Goal: Find contact information: Find contact information

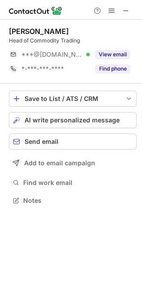
scroll to position [4, 4]
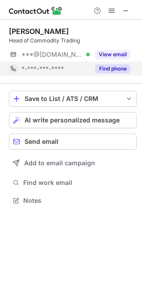
click at [117, 67] on button "Find phone" at bounding box center [112, 68] width 35 height 9
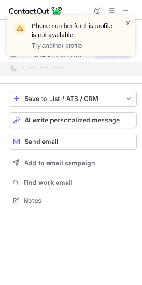
click at [129, 25] on span at bounding box center [128, 23] width 7 height 9
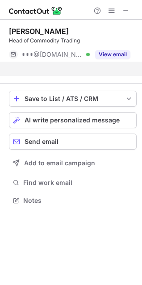
scroll to position [180, 142]
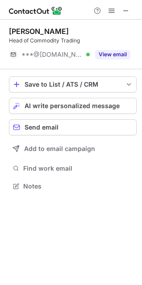
click at [110, 56] on button "View email" at bounding box center [112, 54] width 35 height 9
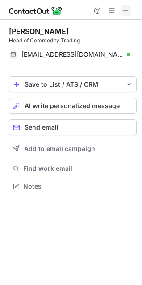
click at [128, 12] on span at bounding box center [125, 10] width 7 height 7
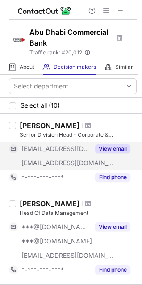
click at [120, 146] on button "View email" at bounding box center [112, 148] width 35 height 9
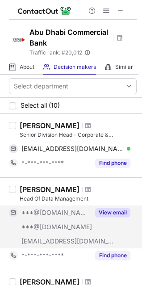
click at [106, 211] on button "View email" at bounding box center [112, 212] width 35 height 9
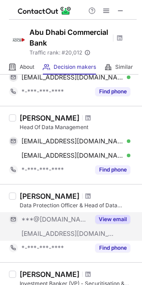
scroll to position [143, 0]
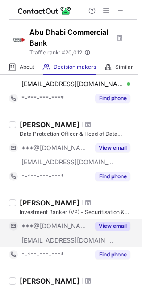
click at [119, 226] on button "View email" at bounding box center [112, 225] width 35 height 9
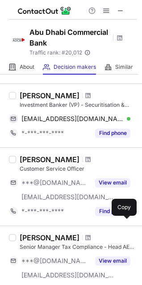
scroll to position [322, 0]
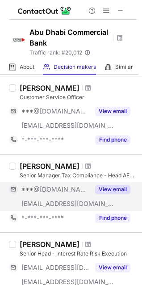
click at [110, 193] on button "View email" at bounding box center [112, 189] width 35 height 9
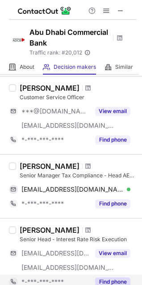
scroll to position [429, 0]
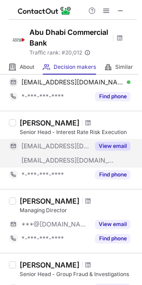
click at [124, 146] on button "View email" at bounding box center [112, 146] width 35 height 9
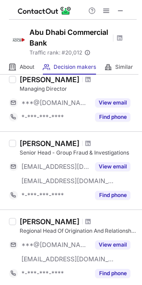
scroll to position [572, 0]
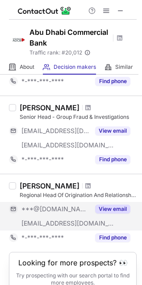
click at [103, 205] on button "View email" at bounding box center [112, 209] width 35 height 9
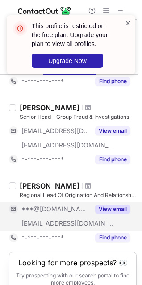
click at [127, 22] on span at bounding box center [128, 23] width 7 height 9
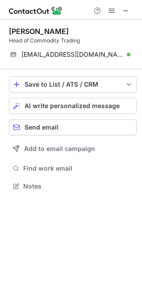
scroll to position [180, 142]
click at [129, 13] on span at bounding box center [125, 10] width 7 height 7
